Goal: Information Seeking & Learning: Learn about a topic

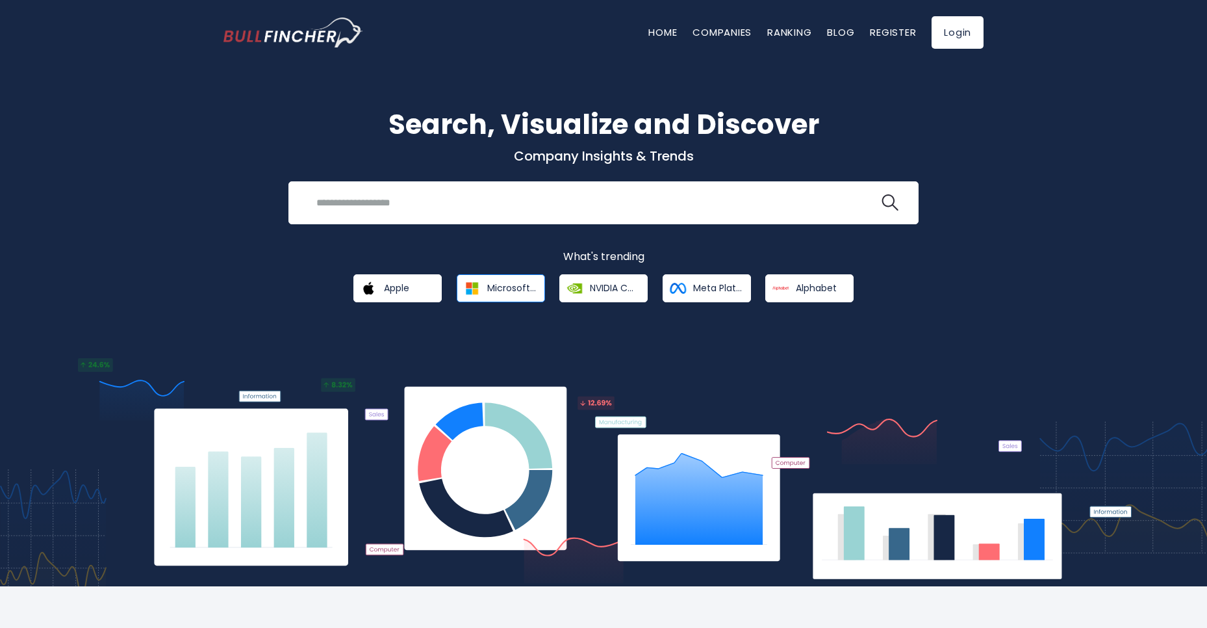
click at [491, 290] on span "Microsoft Corporation" at bounding box center [511, 288] width 49 height 12
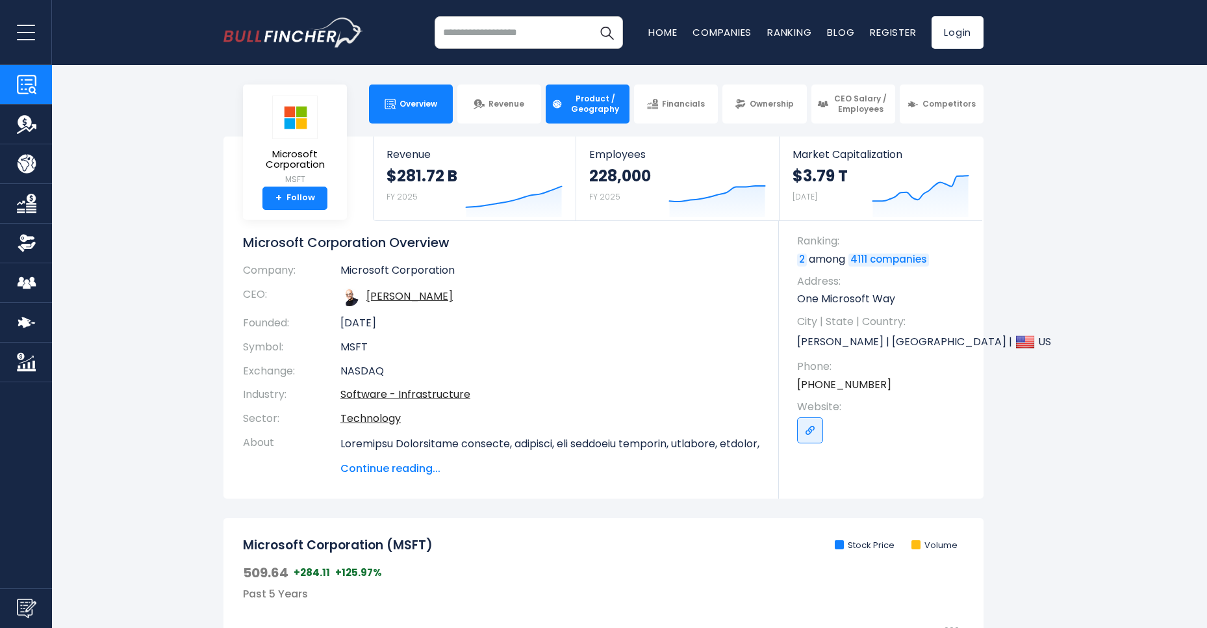
click at [596, 118] on link "Product / Geography" at bounding box center [588, 103] width 84 height 39
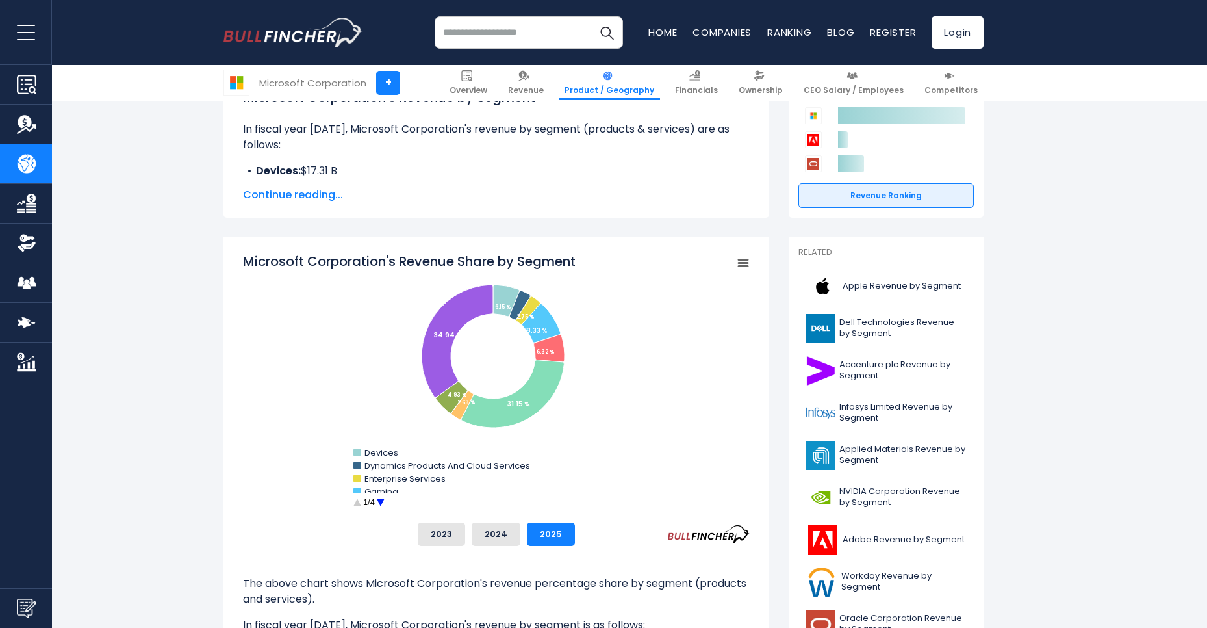
scroll to position [234, 0]
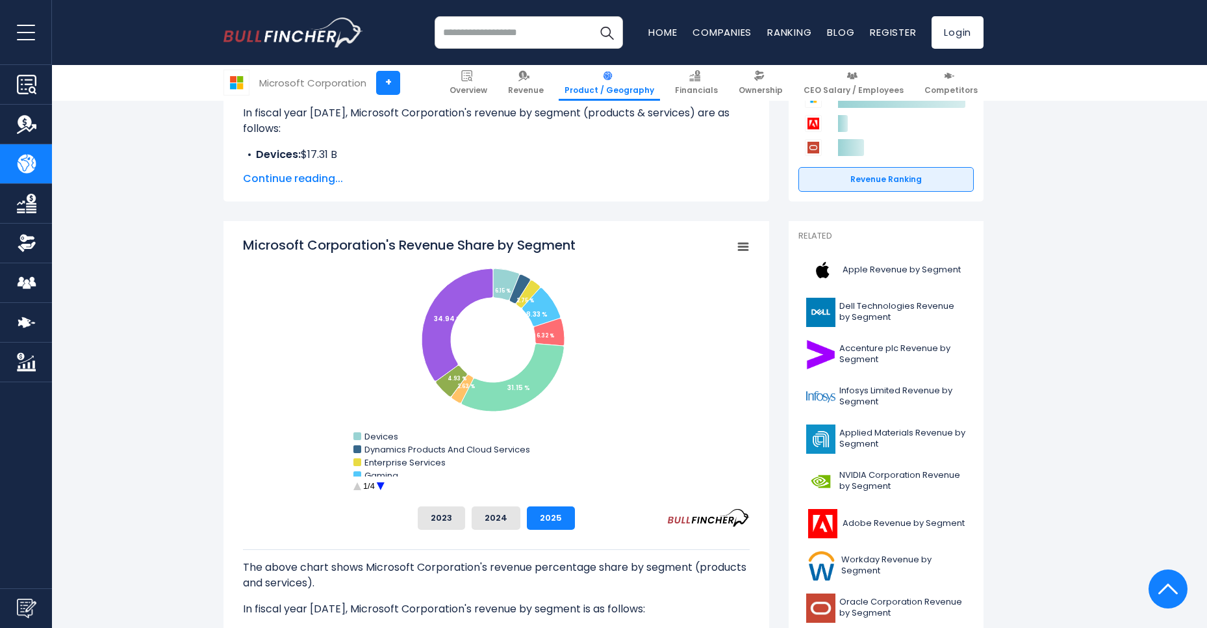
click at [379, 485] on circle "Microsoft Corporation's Revenue Share by Segment" at bounding box center [380, 486] width 20 height 20
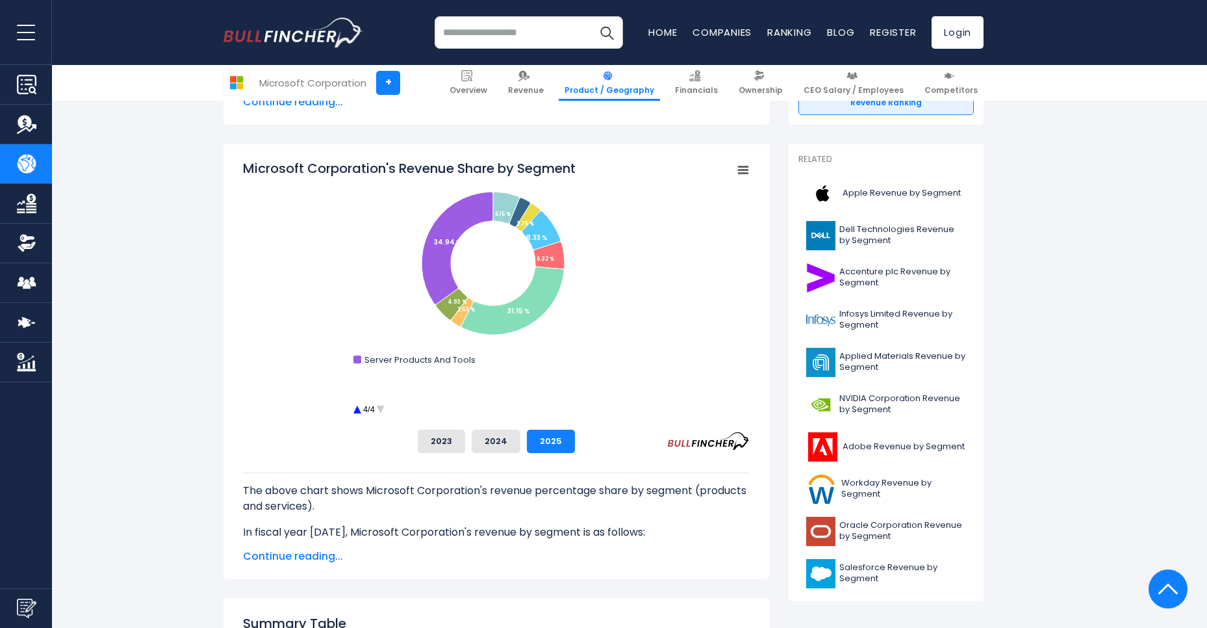
scroll to position [156, 0]
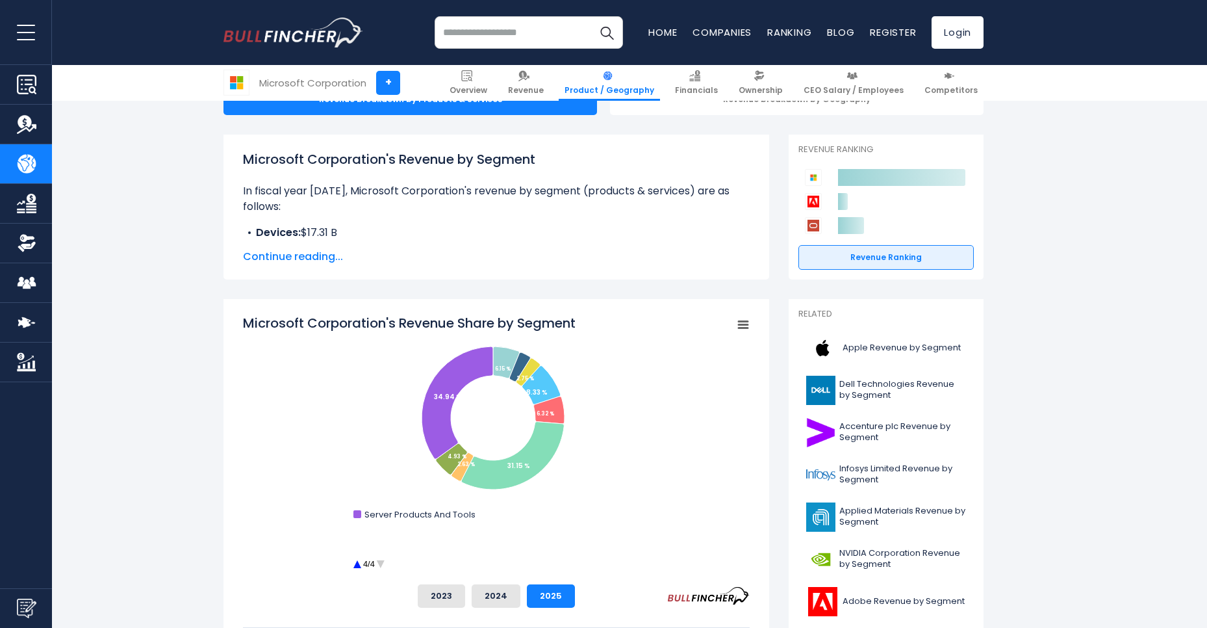
click at [357, 565] on circle "Microsoft Corporation's Revenue Share by Segment" at bounding box center [357, 564] width 20 height 20
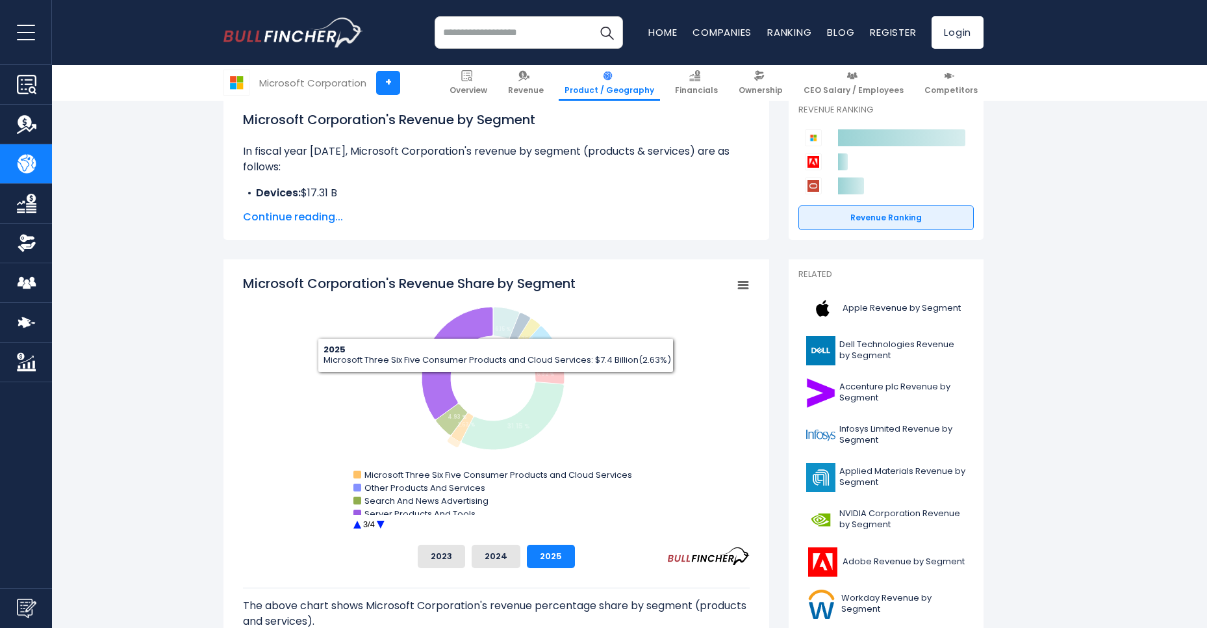
scroll to position [234, 0]
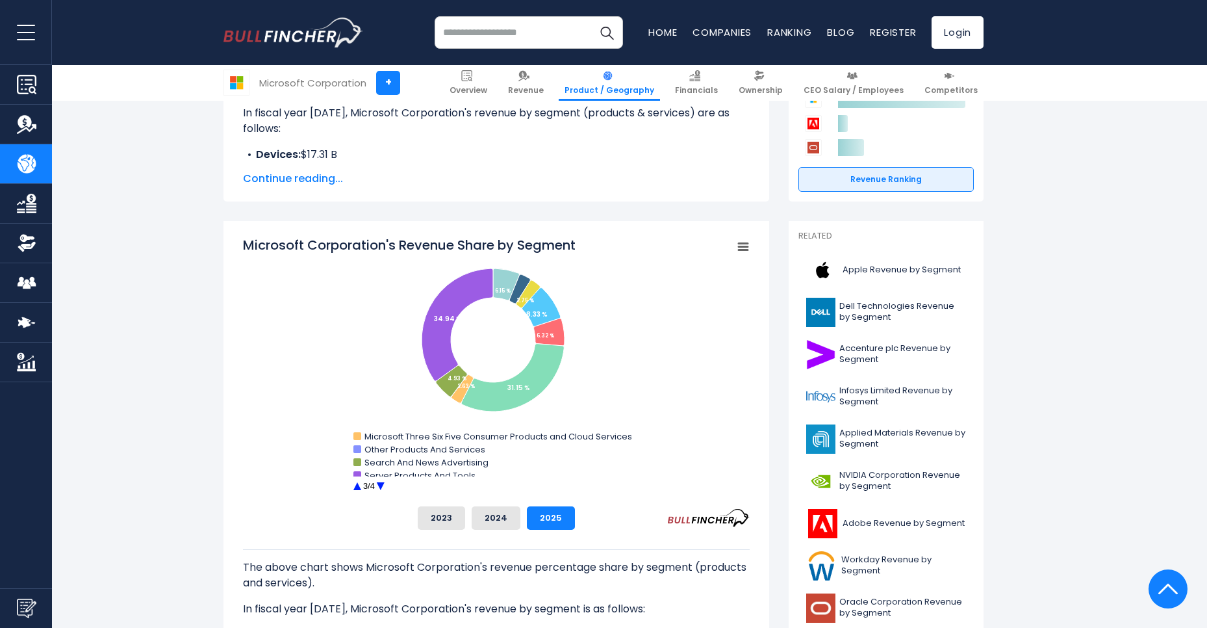
click at [355, 491] on circle "Microsoft Corporation's Revenue Share by Segment" at bounding box center [357, 486] width 20 height 20
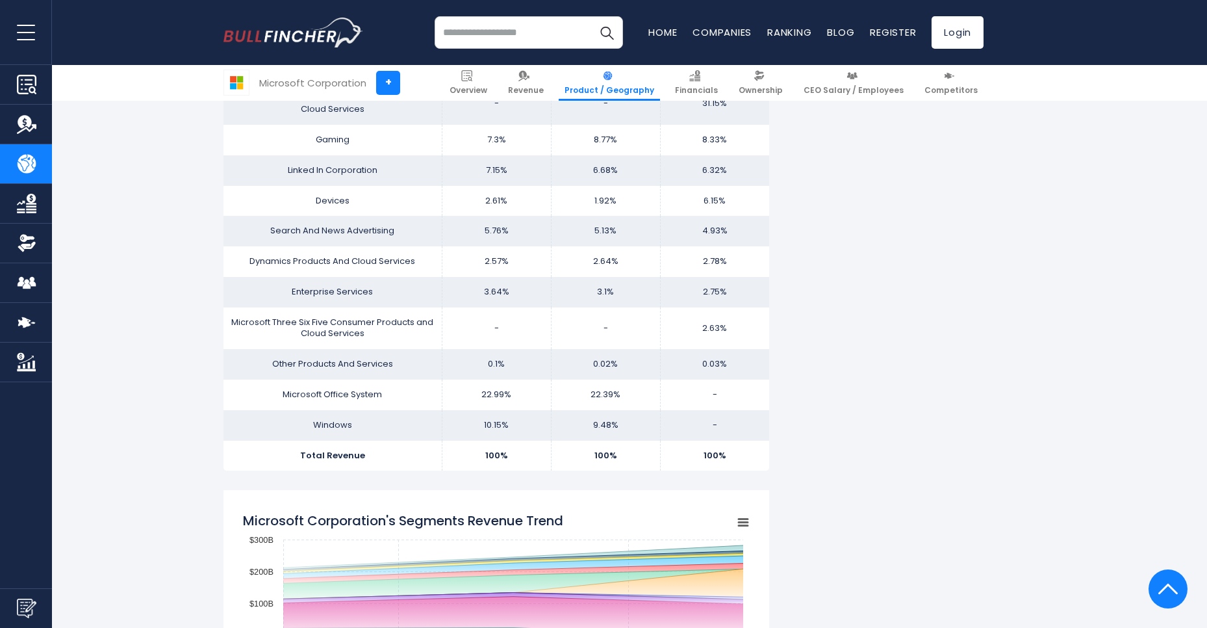
scroll to position [1248, 0]
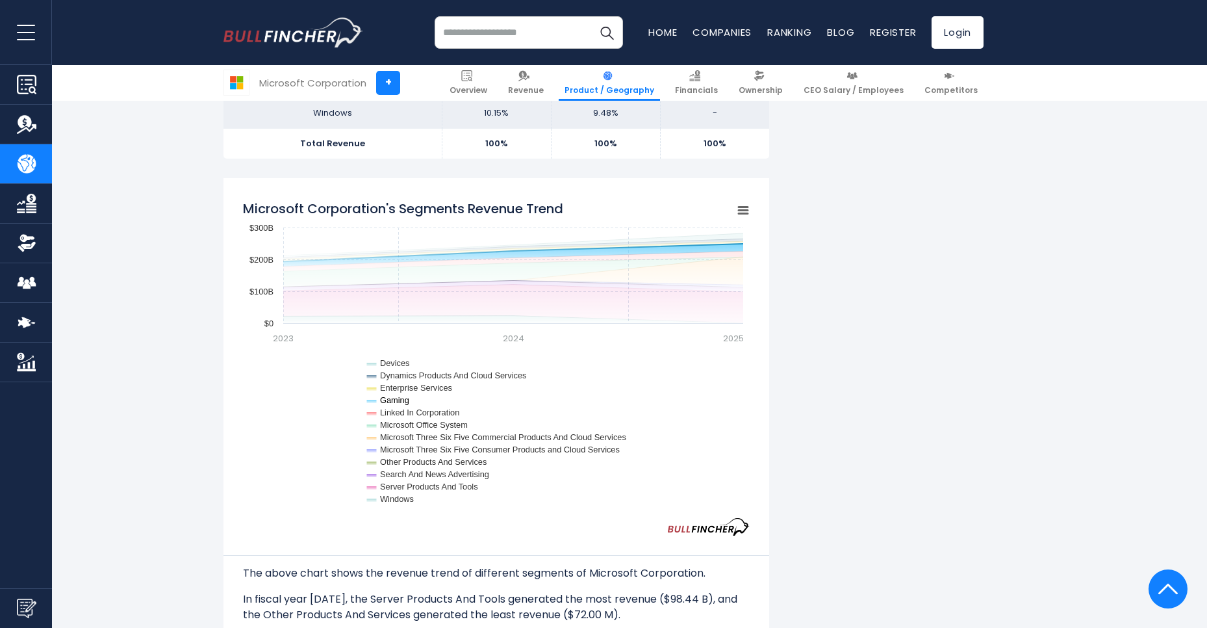
click at [367, 402] on icon "Microsoft Corporation's Segments Revenue Trend" at bounding box center [372, 401] width 10 height 3
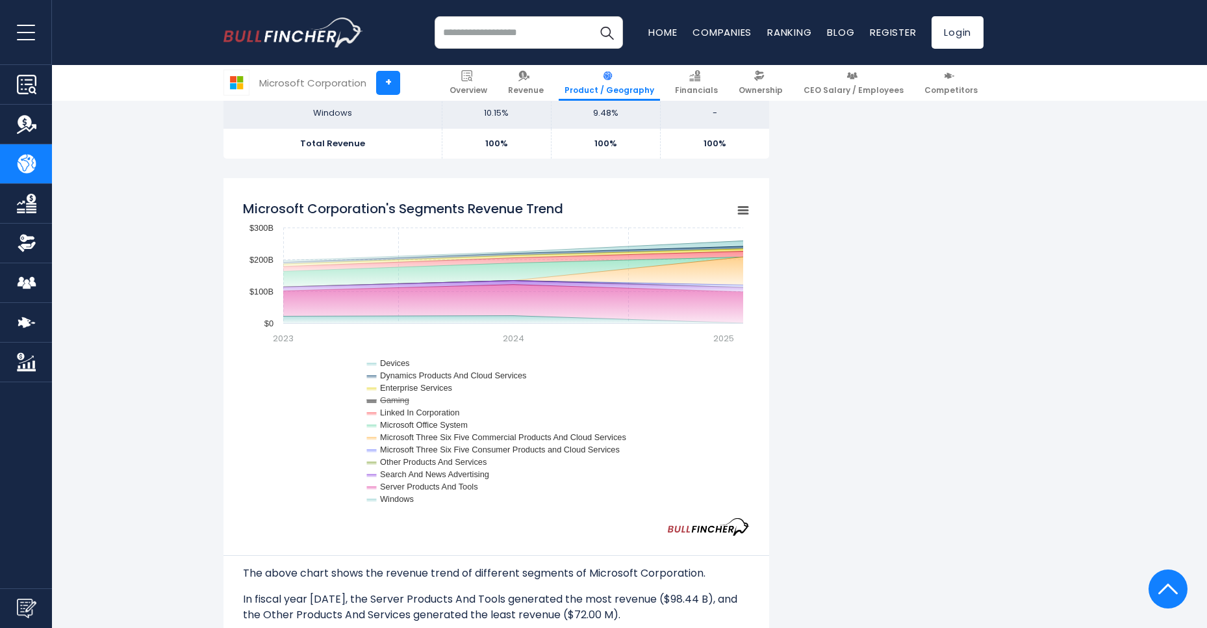
click at [367, 402] on icon "Microsoft Corporation's Segments Revenue Trend" at bounding box center [372, 401] width 10 height 3
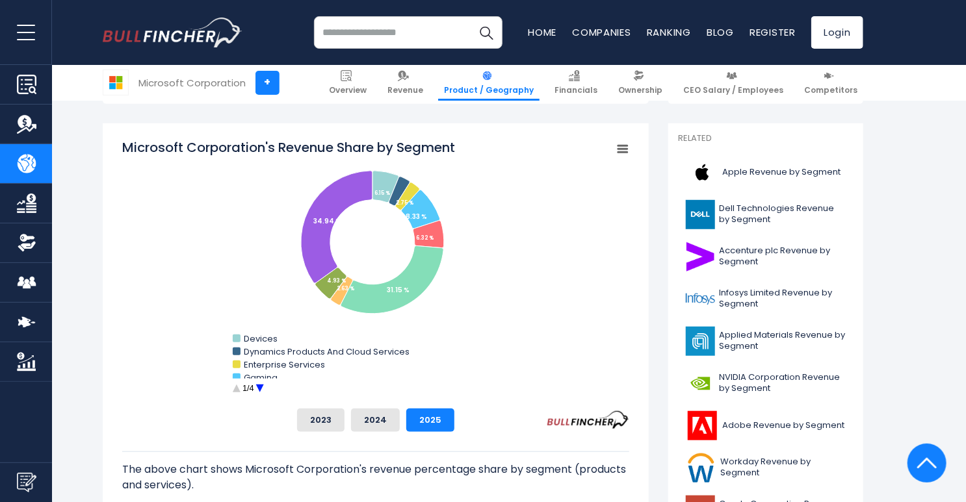
scroll to position [359, 0]
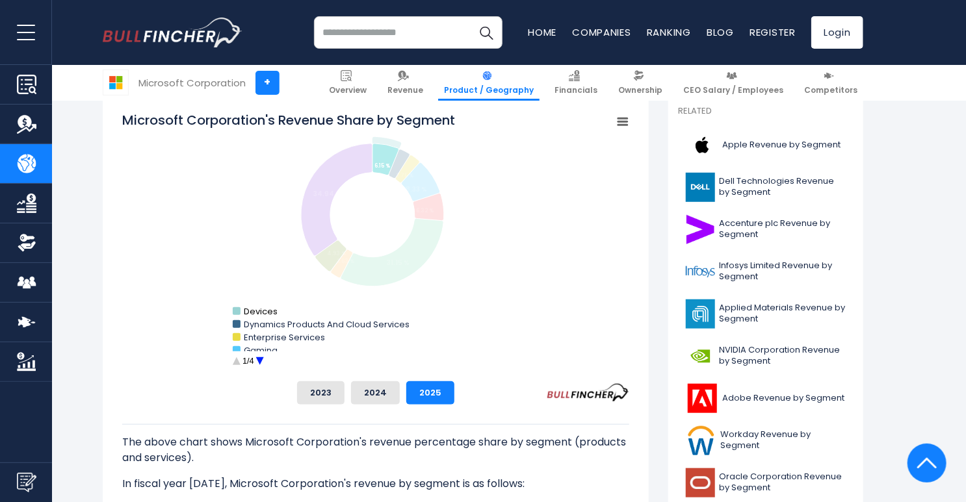
click at [237, 313] on rect "Microsoft Corporation's Revenue Share by Segment" at bounding box center [237, 311] width 8 height 8
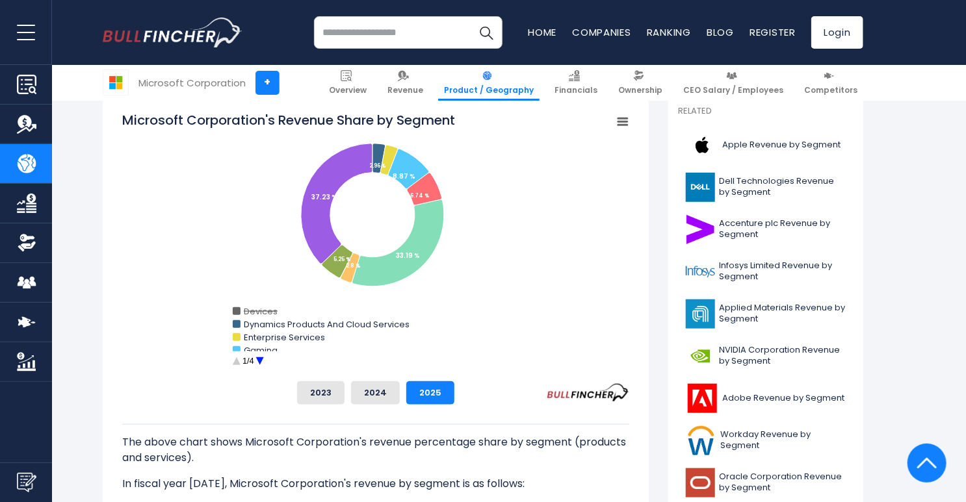
click at [237, 313] on rect "Microsoft Corporation's Revenue Share by Segment" at bounding box center [237, 311] width 8 height 8
click at [255, 361] on circle "Microsoft Corporation's Revenue Share by Segment" at bounding box center [260, 362] width 20 height 20
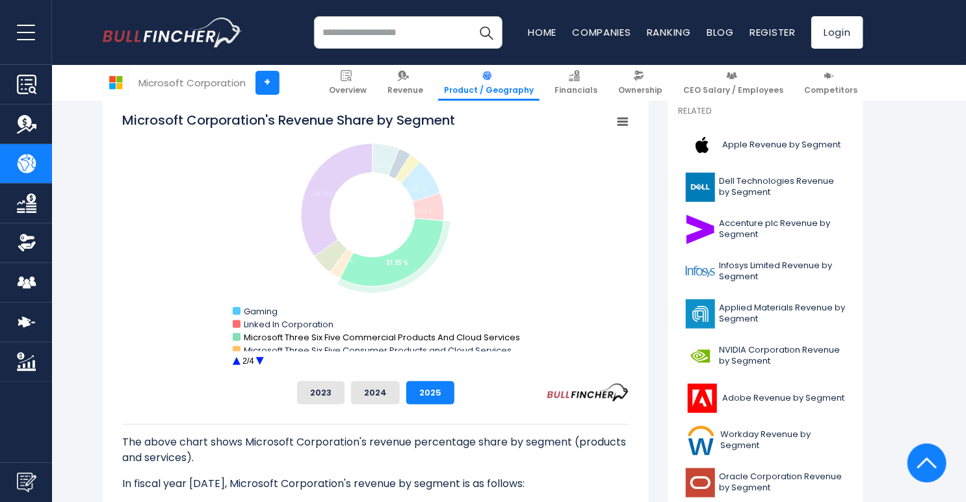
click at [234, 338] on rect "Microsoft Corporation's Revenue Share by Segment" at bounding box center [237, 337] width 8 height 8
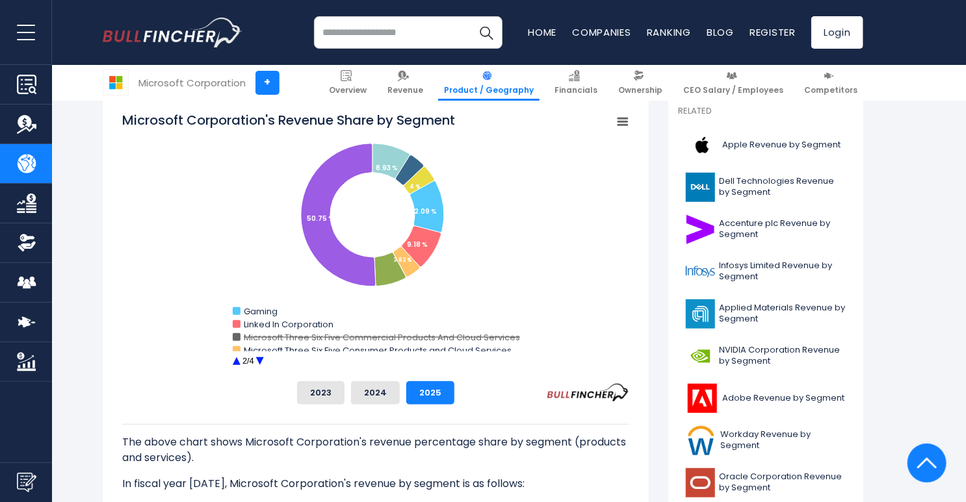
click at [234, 338] on rect "Microsoft Corporation's Revenue Share by Segment" at bounding box center [237, 337] width 8 height 8
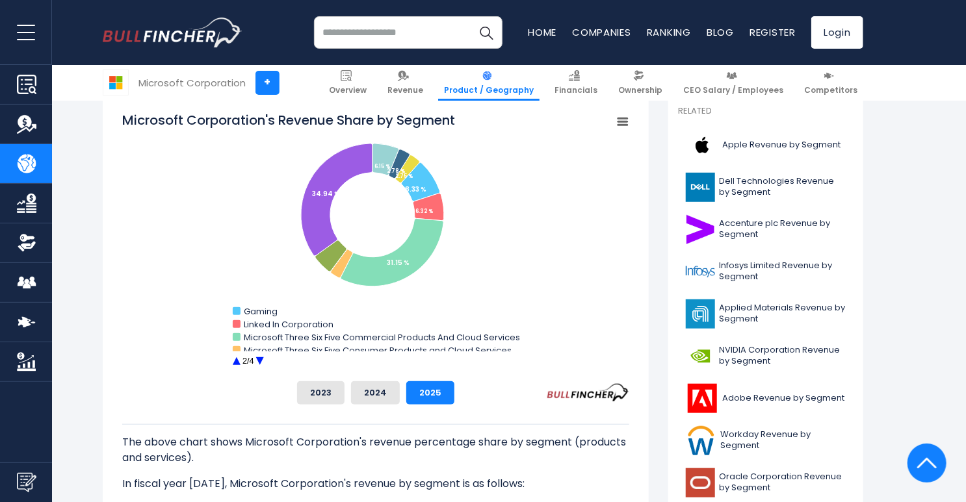
click at [255, 363] on circle "Microsoft Corporation's Revenue Share by Segment" at bounding box center [260, 362] width 20 height 20
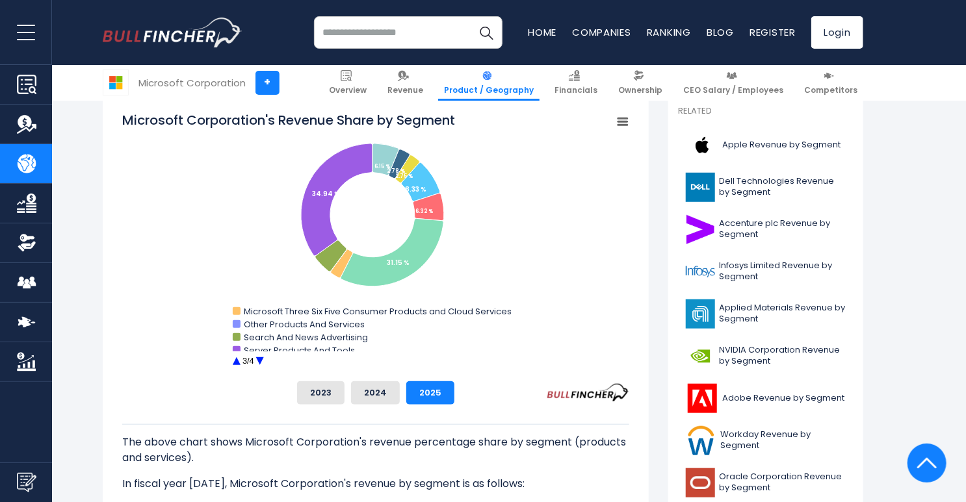
click at [259, 361] on circle "Microsoft Corporation's Revenue Share by Segment" at bounding box center [260, 362] width 20 height 20
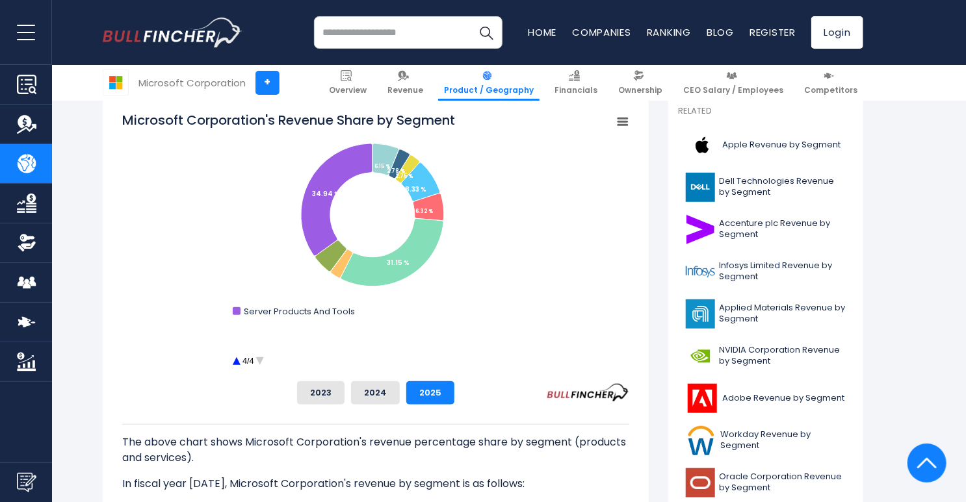
click at [239, 363] on circle "Microsoft Corporation's Revenue Share by Segment" at bounding box center [236, 362] width 20 height 20
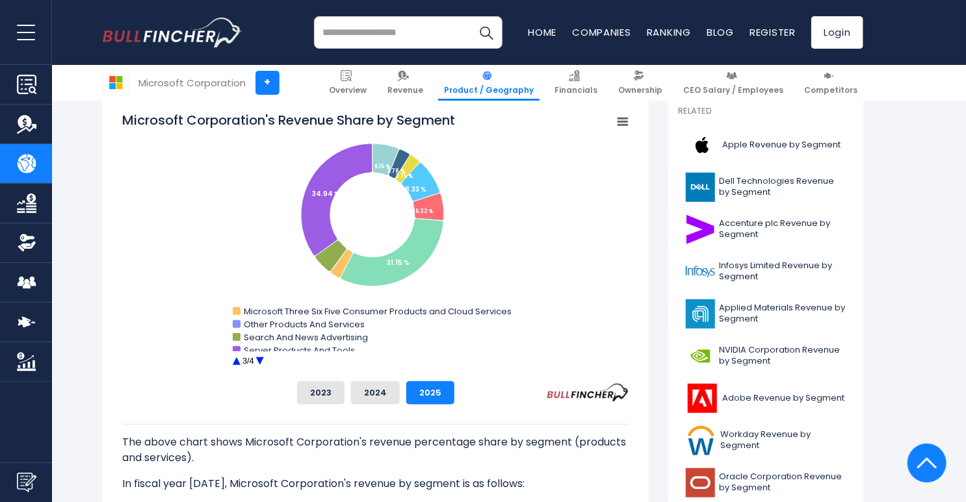
click at [239, 363] on circle "Microsoft Corporation's Revenue Share by Segment" at bounding box center [236, 362] width 20 height 20
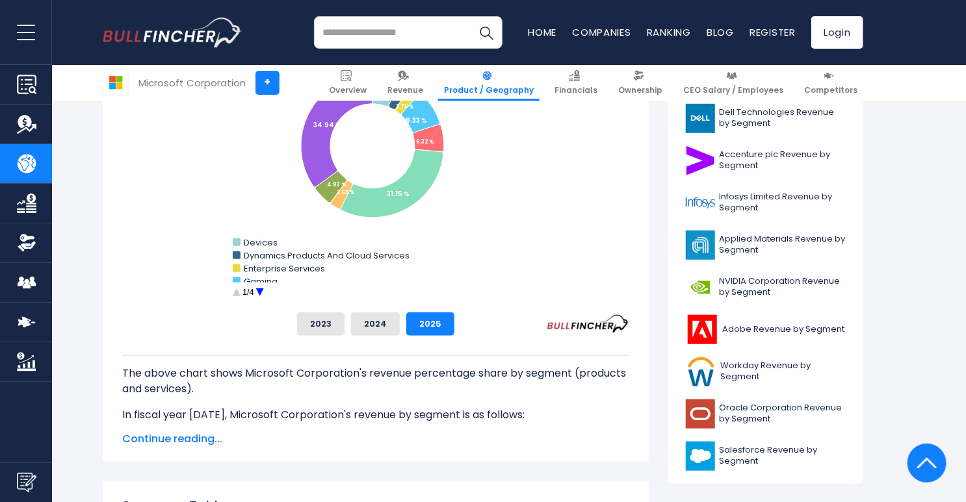
scroll to position [421, 0]
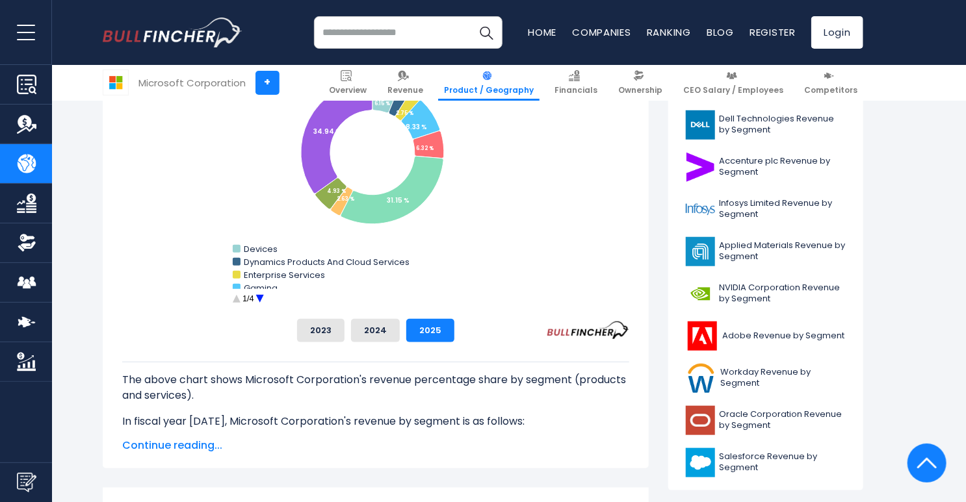
click at [255, 299] on circle "Microsoft Corporation's Revenue Share by Segment" at bounding box center [260, 299] width 20 height 20
click at [259, 299] on circle "Microsoft Corporation's Revenue Share by Segment" at bounding box center [260, 299] width 20 height 20
click at [236, 301] on circle "Microsoft Corporation's Revenue Share by Segment" at bounding box center [236, 299] width 20 height 20
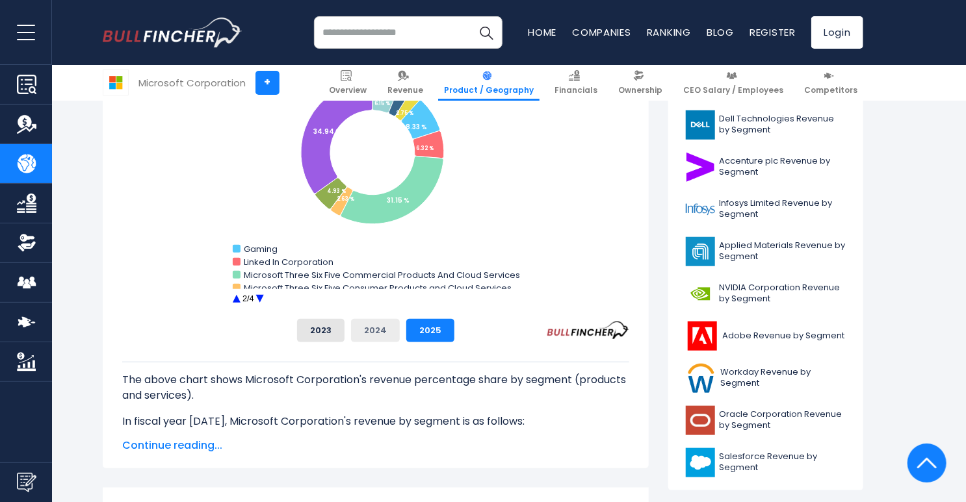
click at [371, 335] on button "2024" at bounding box center [375, 330] width 49 height 23
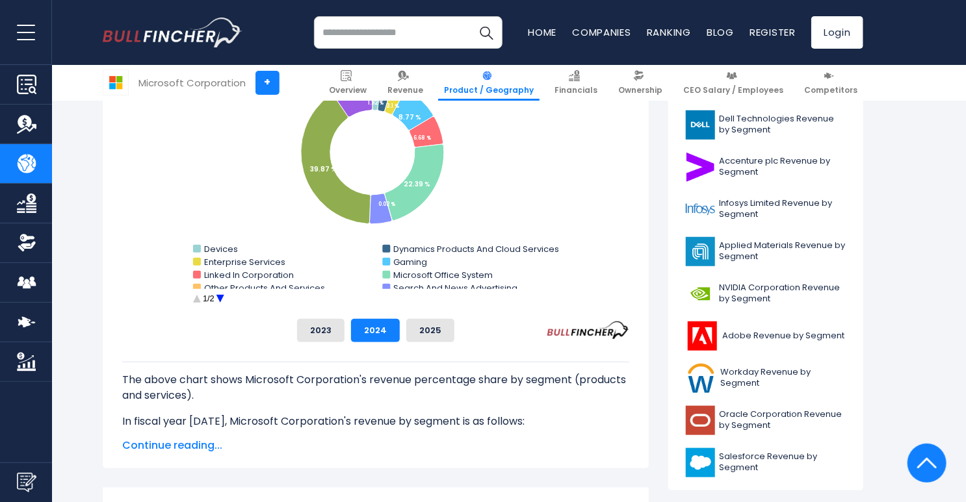
click at [221, 296] on circle "Microsoft Corporation's Revenue Share by Segment" at bounding box center [220, 299] width 20 height 20
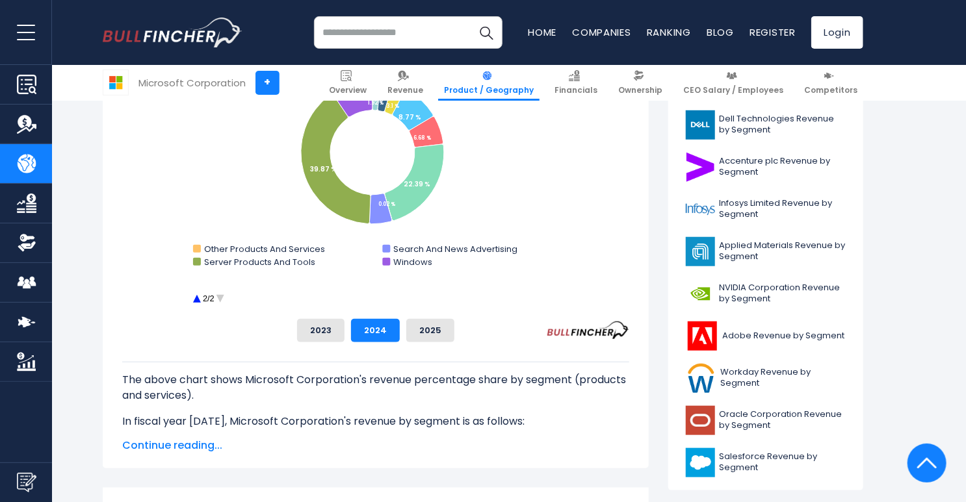
click at [221, 296] on circle "Microsoft Corporation's Revenue Share by Segment" at bounding box center [220, 299] width 20 height 20
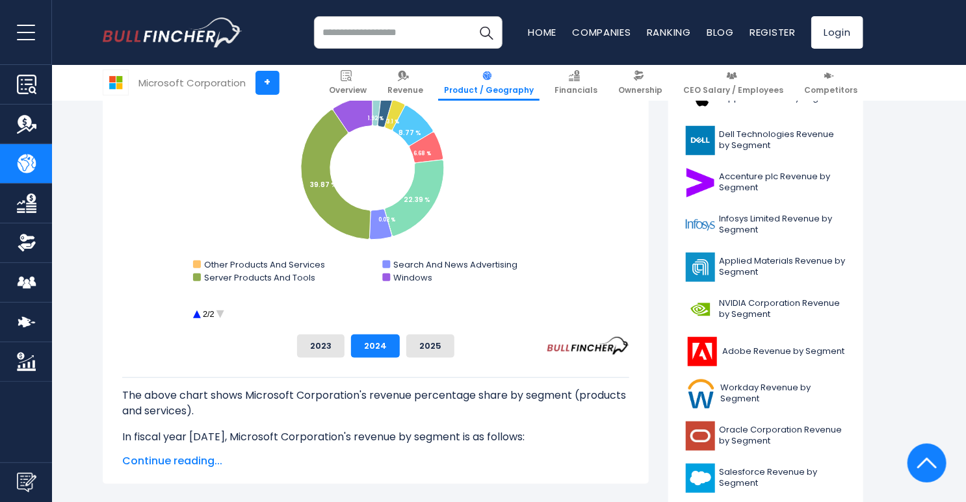
scroll to position [359, 0]
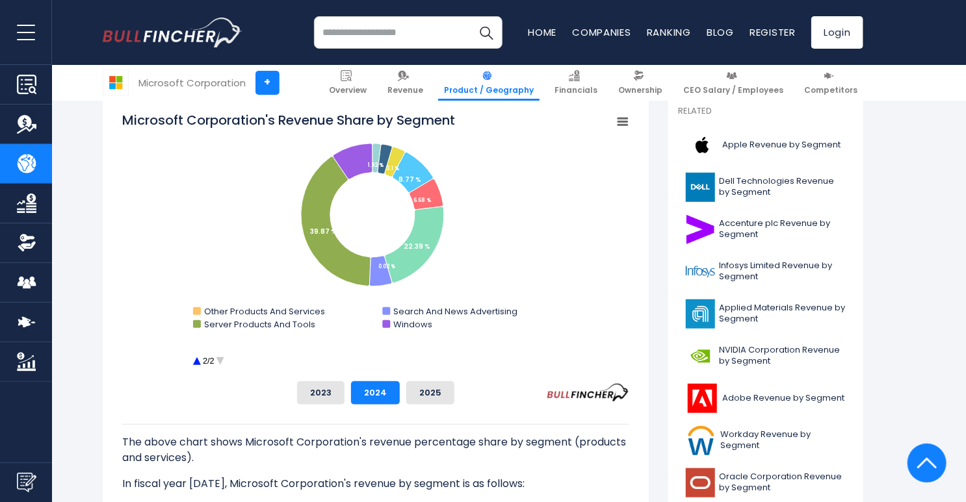
click at [198, 361] on circle "Microsoft Corporation's Revenue Share by Segment" at bounding box center [196, 362] width 20 height 20
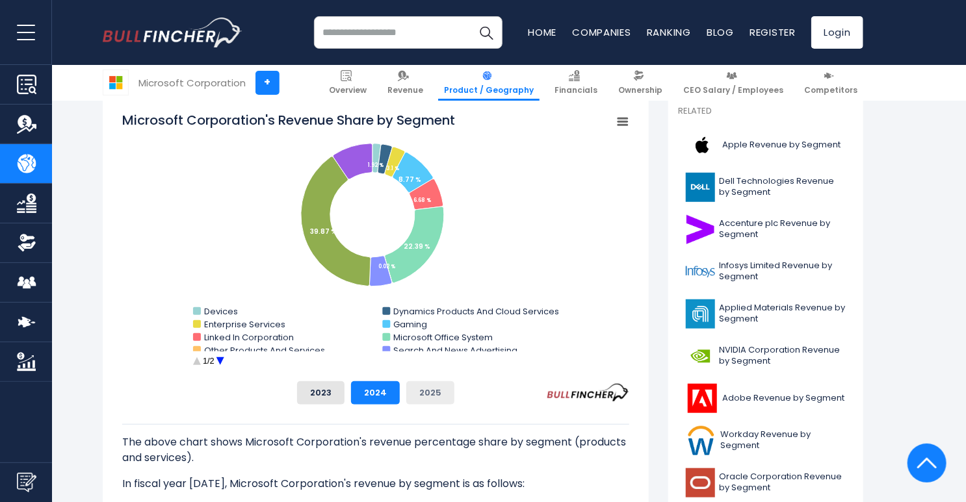
click at [429, 396] on button "2025" at bounding box center [430, 392] width 48 height 23
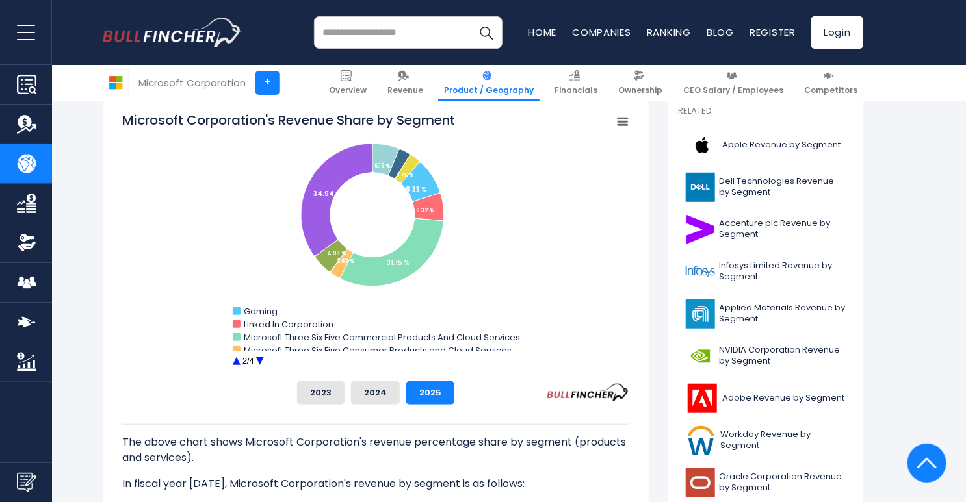
click at [234, 363] on circle "Microsoft Corporation's Revenue Share by Segment" at bounding box center [236, 362] width 20 height 20
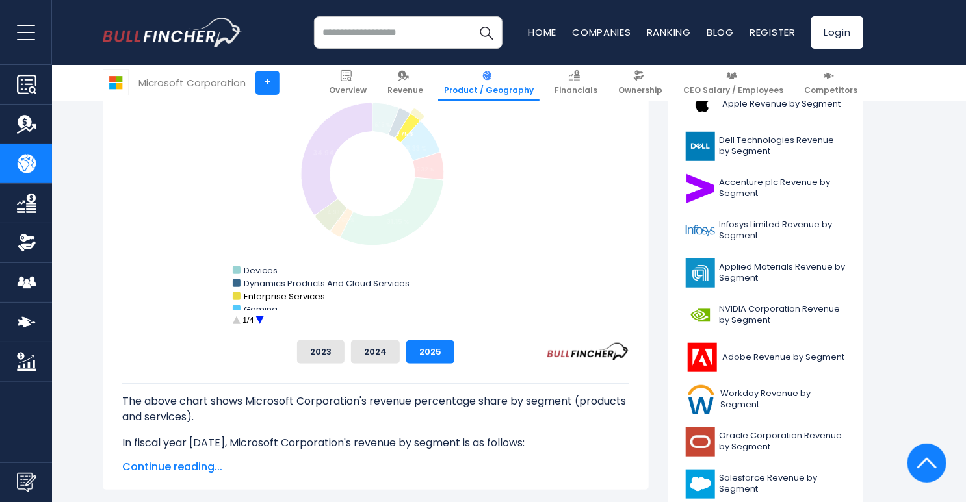
scroll to position [421, 0]
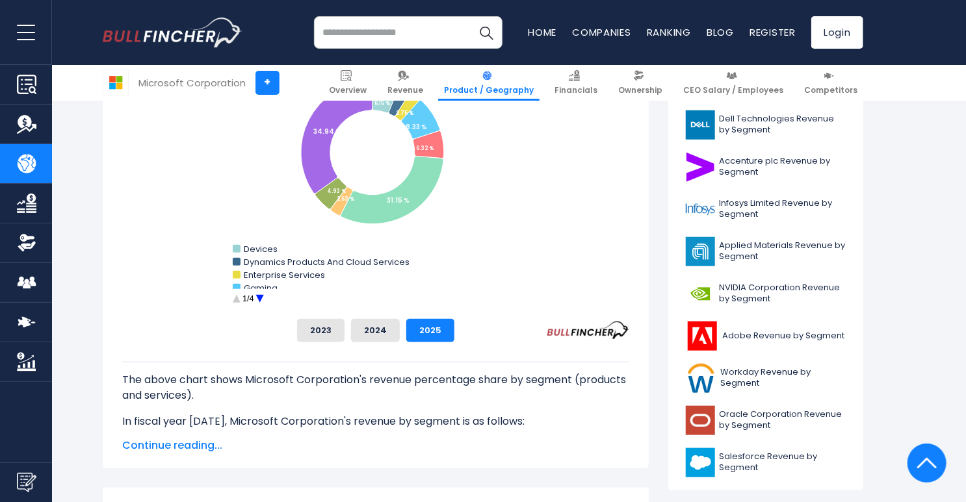
click at [255, 299] on circle "Microsoft Corporation's Revenue Share by Segment" at bounding box center [260, 299] width 20 height 20
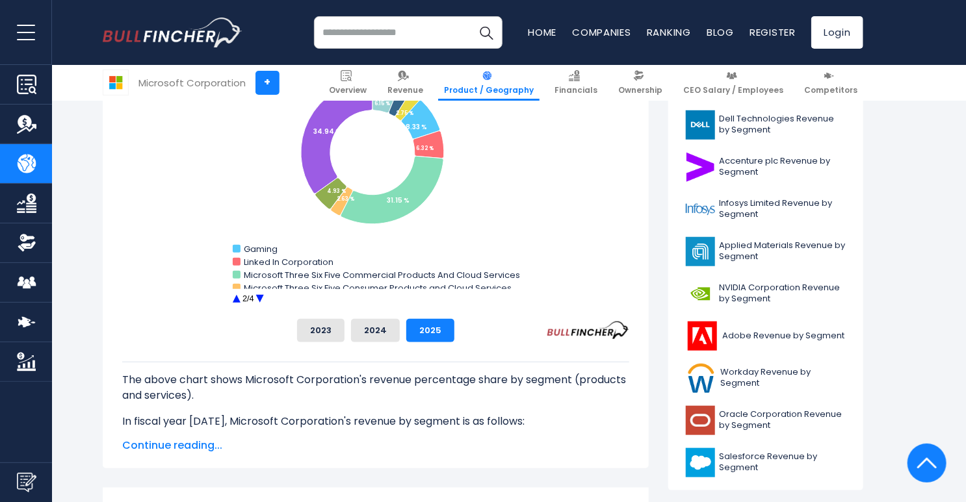
click at [255, 299] on circle "Microsoft Corporation's Revenue Share by Segment" at bounding box center [260, 299] width 20 height 20
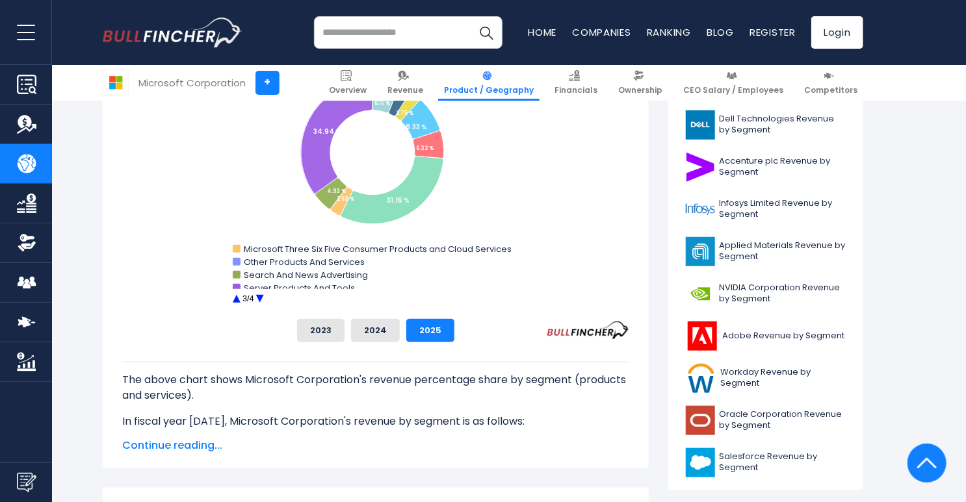
click at [234, 298] on circle "Microsoft Corporation's Revenue Share by Segment" at bounding box center [236, 299] width 20 height 20
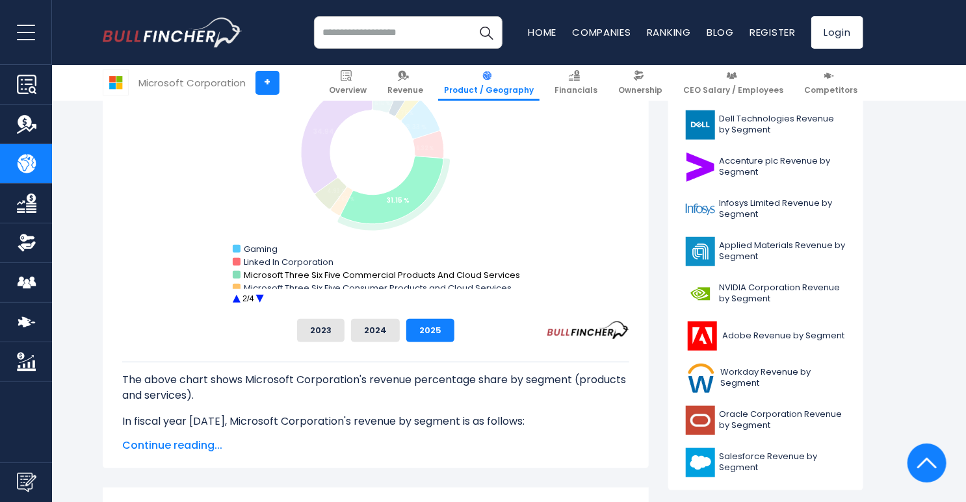
click at [237, 275] on rect "Microsoft Corporation's Revenue Share by Segment" at bounding box center [237, 275] width 8 height 8
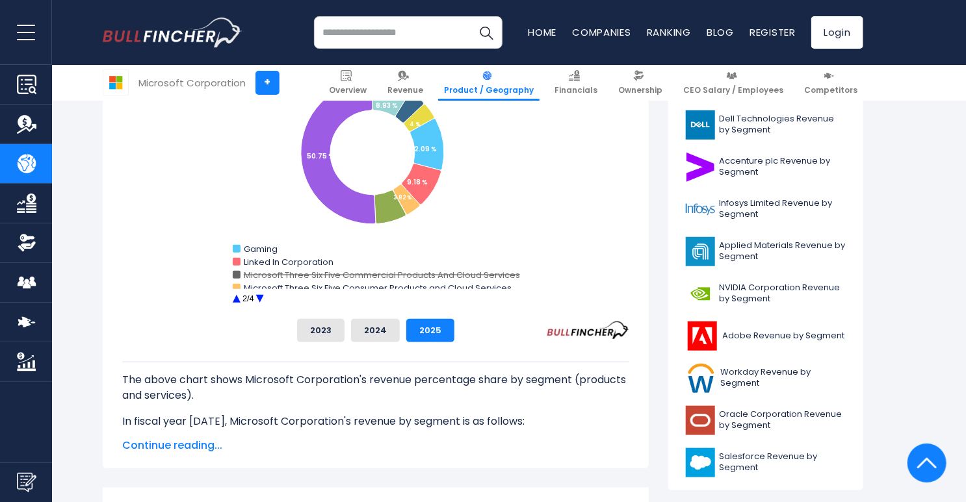
click at [237, 275] on rect "Microsoft Corporation's Revenue Share by Segment" at bounding box center [237, 275] width 8 height 8
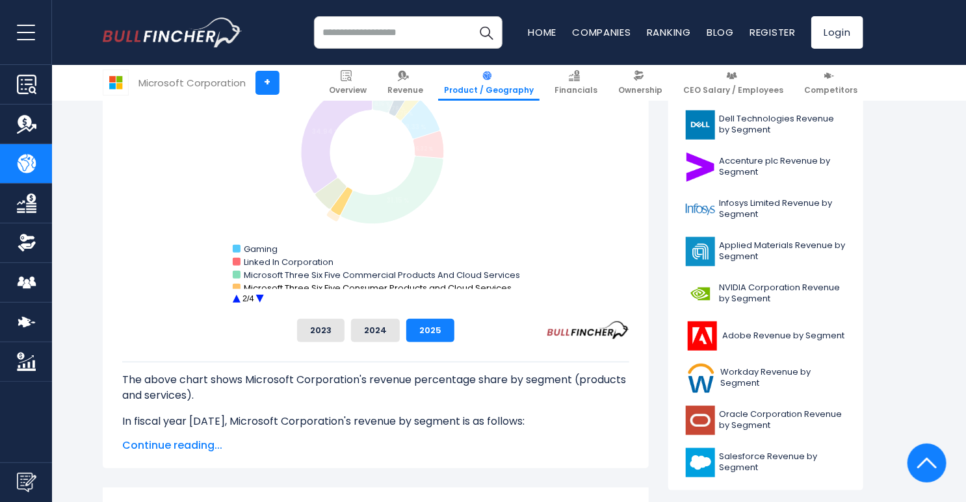
click at [238, 286] on rect "Microsoft Corporation's Revenue Share by Segment" at bounding box center [237, 288] width 8 height 8
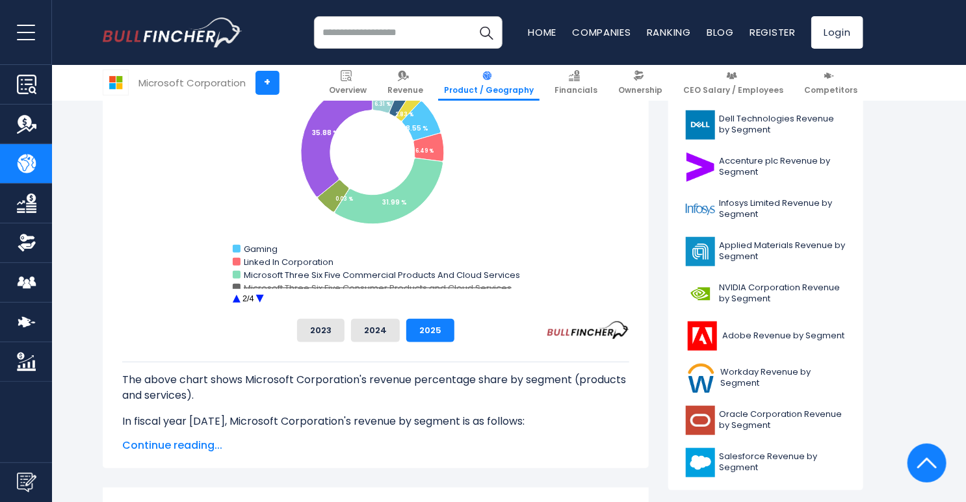
click at [238, 286] on rect "Microsoft Corporation's Revenue Share by Segment" at bounding box center [237, 288] width 8 height 8
click at [385, 332] on button "2024" at bounding box center [375, 330] width 49 height 23
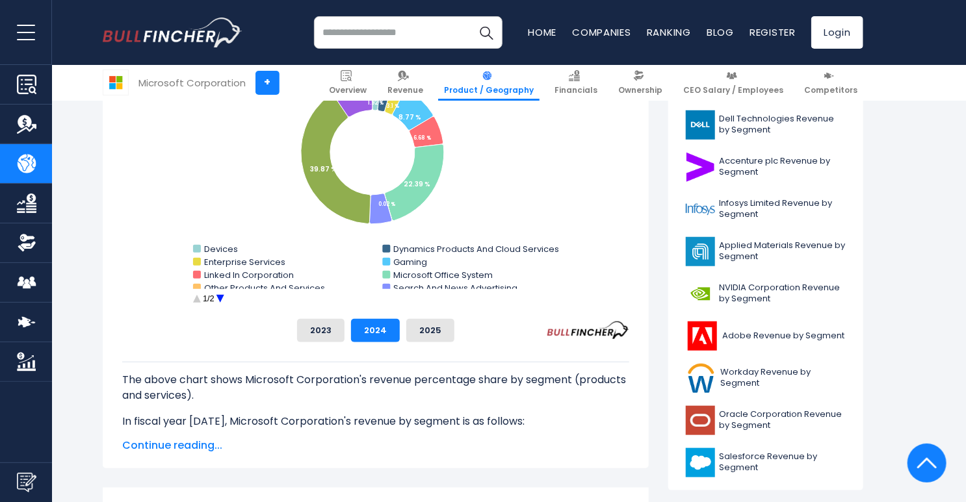
click at [221, 298] on circle "Microsoft Corporation's Revenue Share by Segment" at bounding box center [220, 299] width 20 height 20
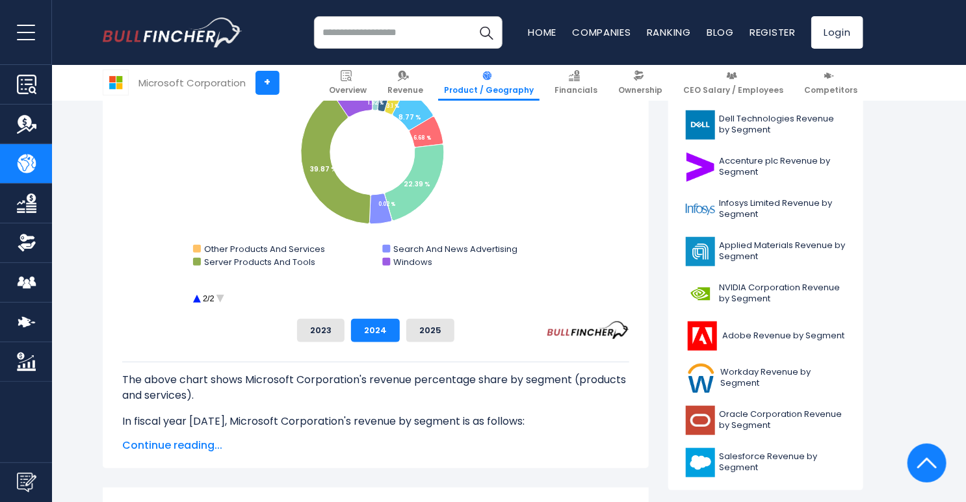
click at [199, 299] on circle "Microsoft Corporation's Revenue Share by Segment" at bounding box center [196, 299] width 20 height 20
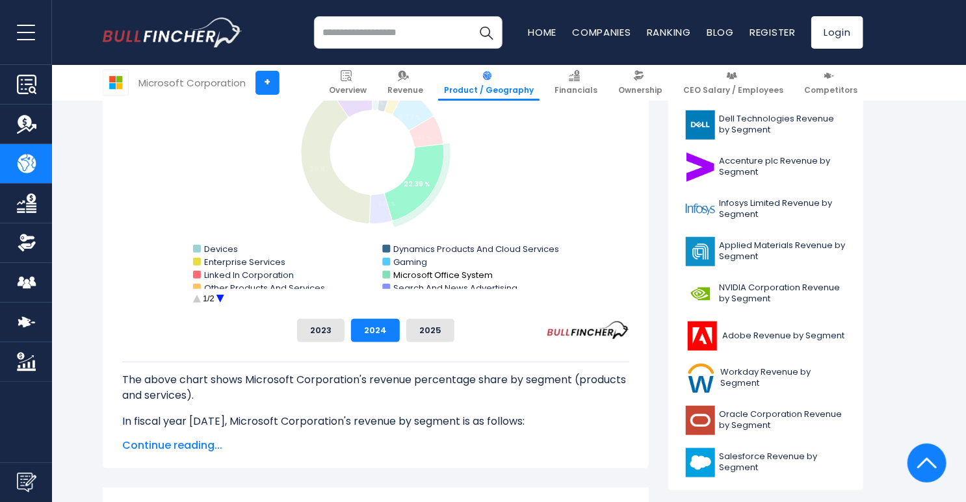
click at [385, 273] on rect "Microsoft Corporation's Revenue Share by Segment" at bounding box center [386, 275] width 8 height 8
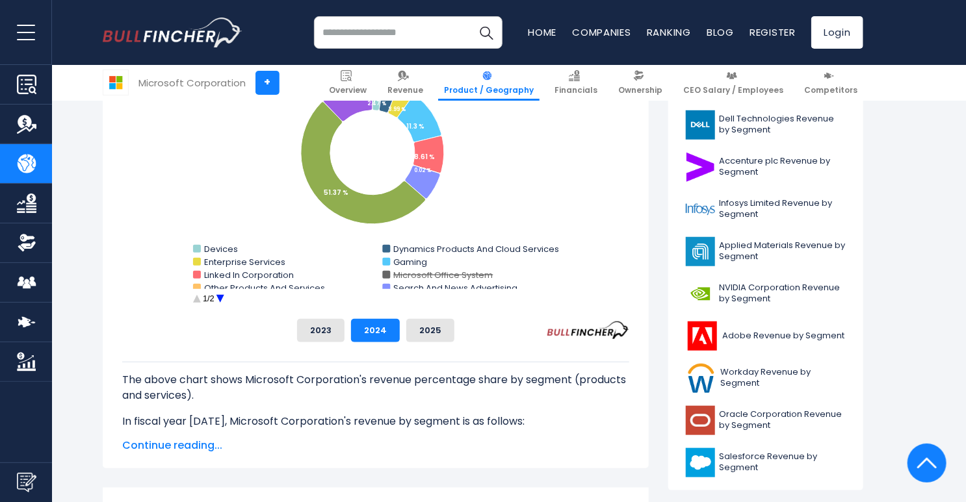
click at [385, 273] on rect "Microsoft Corporation's Revenue Share by Segment" at bounding box center [386, 275] width 8 height 8
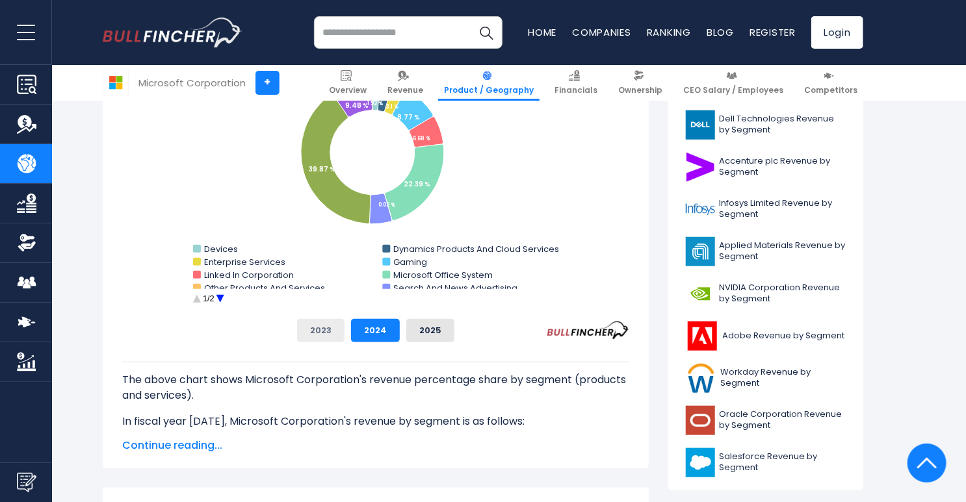
click at [322, 331] on button "2023" at bounding box center [320, 330] width 47 height 23
click at [222, 294] on circle "Microsoft Corporation's Revenue Share by Segment" at bounding box center [220, 299] width 20 height 20
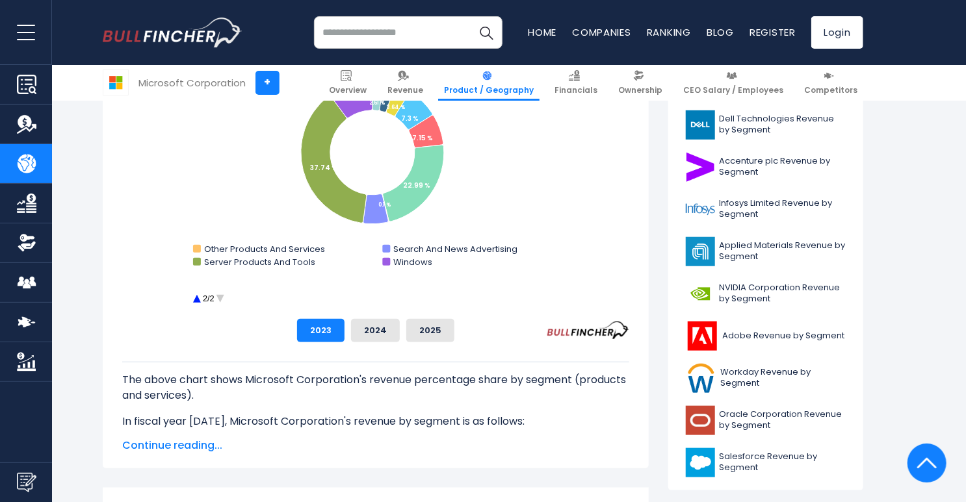
click at [222, 294] on circle "Microsoft Corporation's Revenue Share by Segment" at bounding box center [220, 299] width 20 height 20
click at [198, 301] on circle "Microsoft Corporation's Revenue Share by Segment" at bounding box center [196, 299] width 20 height 20
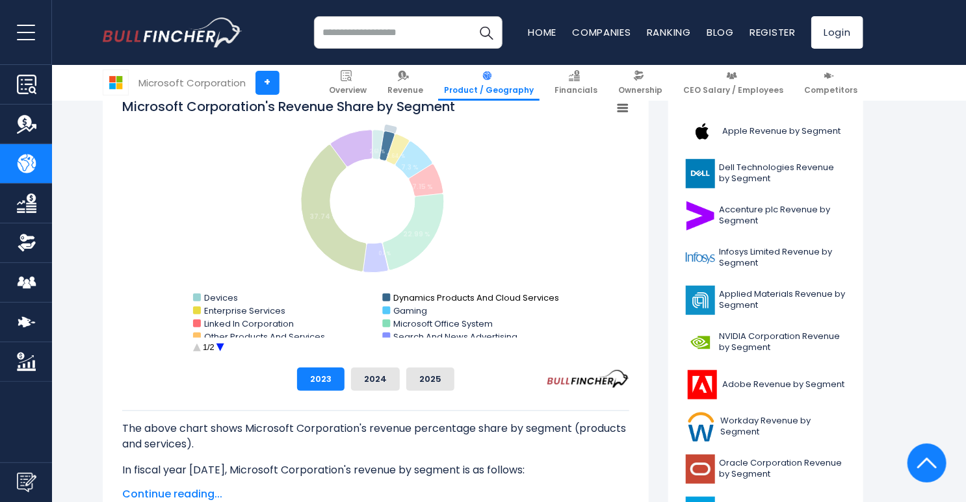
scroll to position [359, 0]
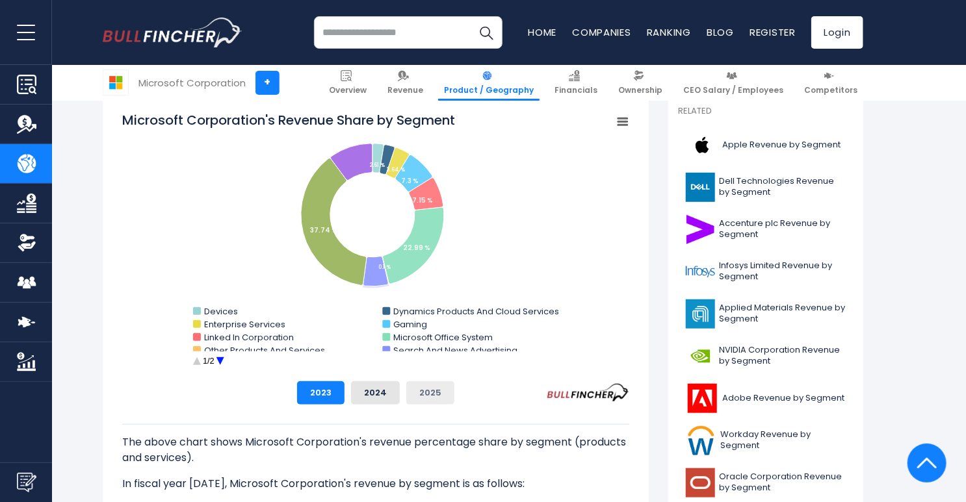
click at [426, 390] on button "2025" at bounding box center [430, 392] width 48 height 23
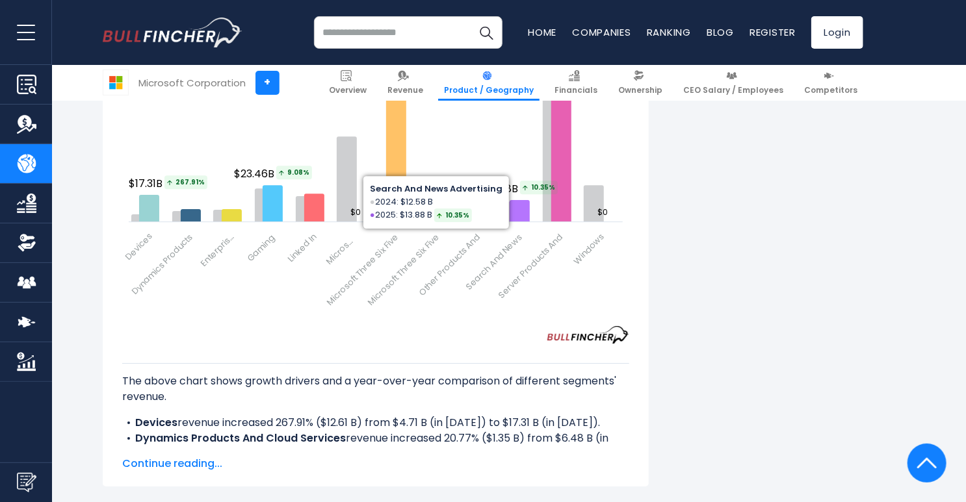
scroll to position [1856, 0]
